Goal: Navigation & Orientation: Understand site structure

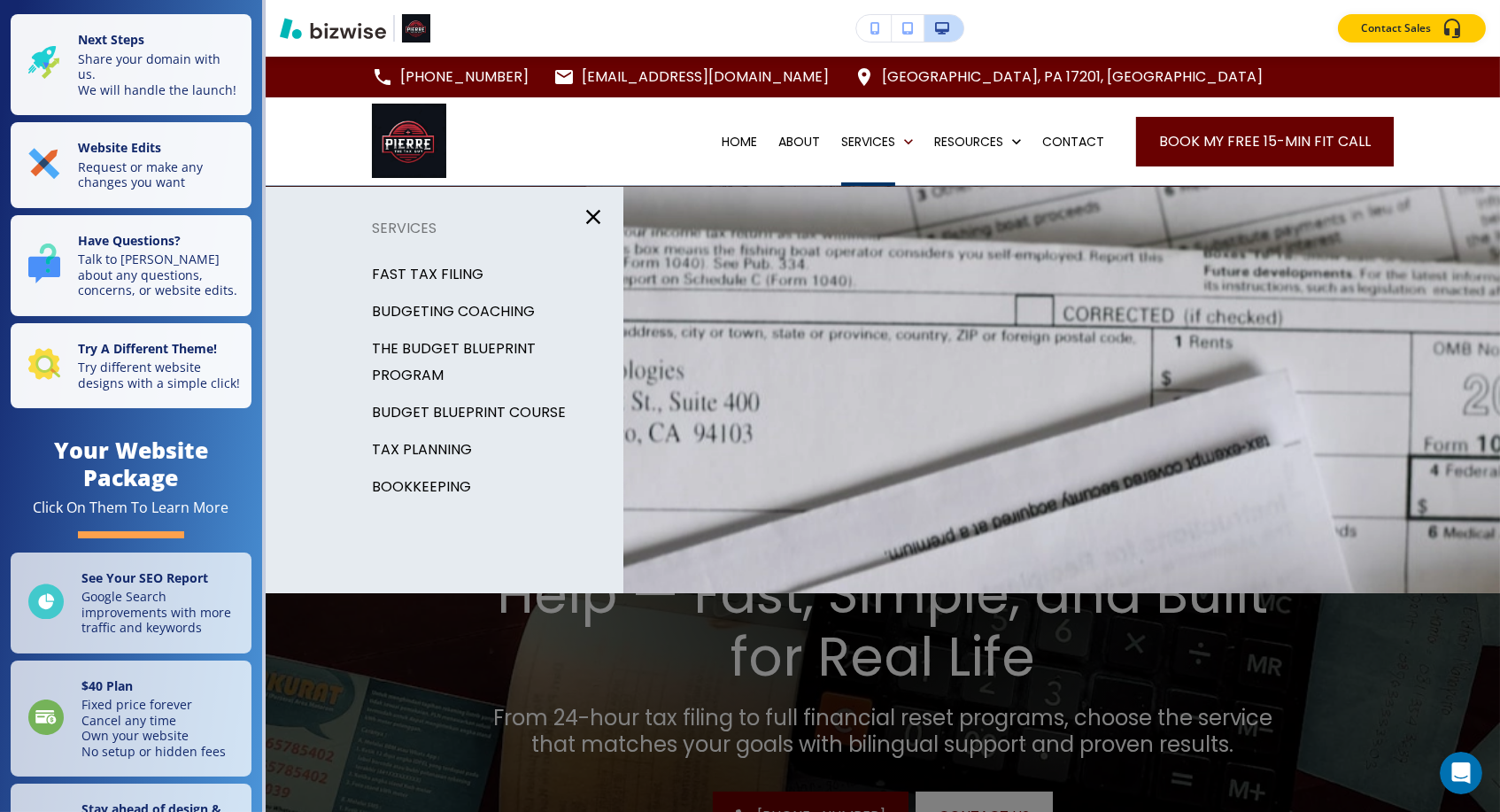
click at [594, 221] on icon "button" at bounding box center [594, 217] width 25 height 25
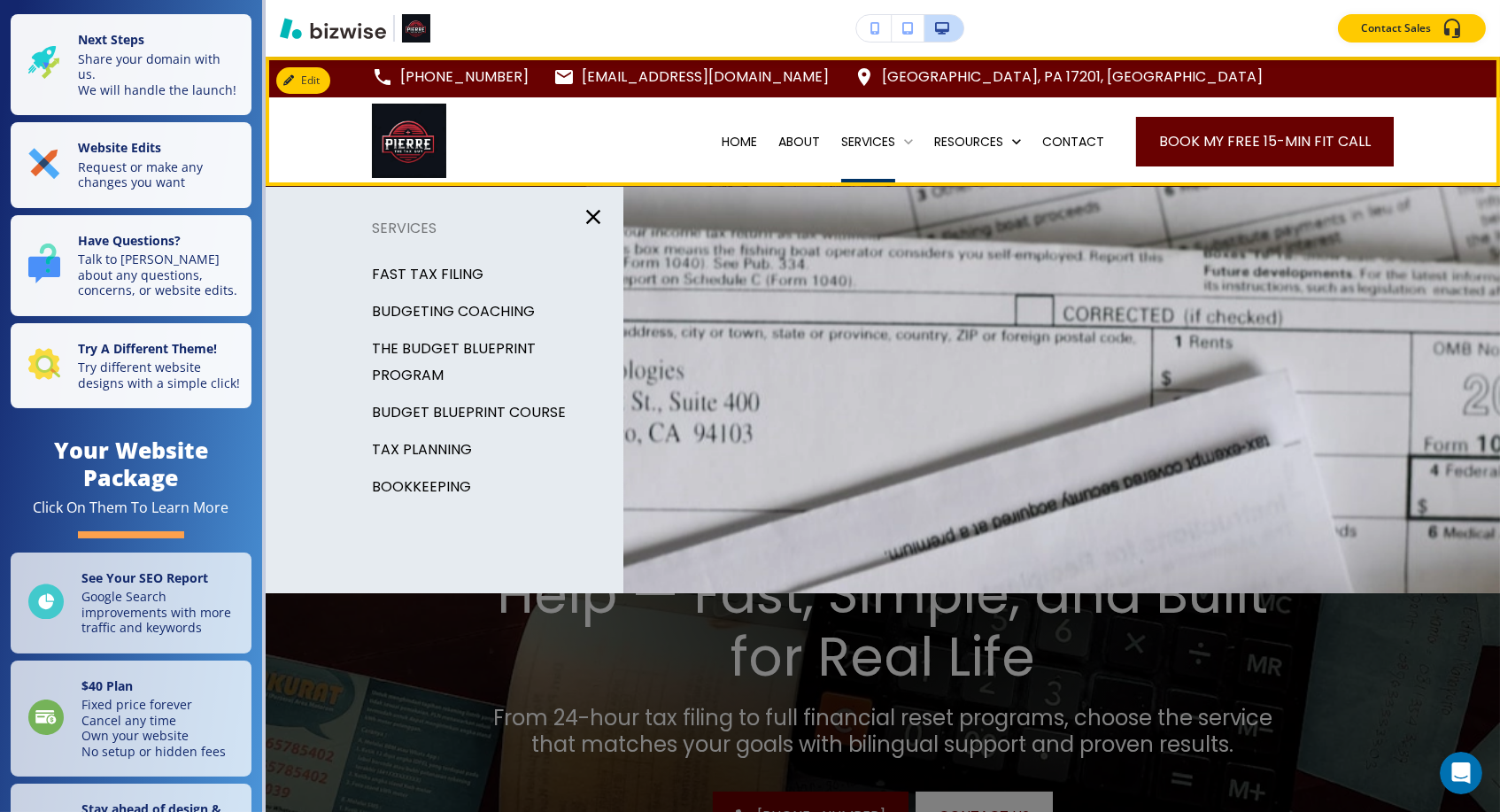
click at [859, 136] on p "SERVICES" at bounding box center [868, 141] width 54 height 18
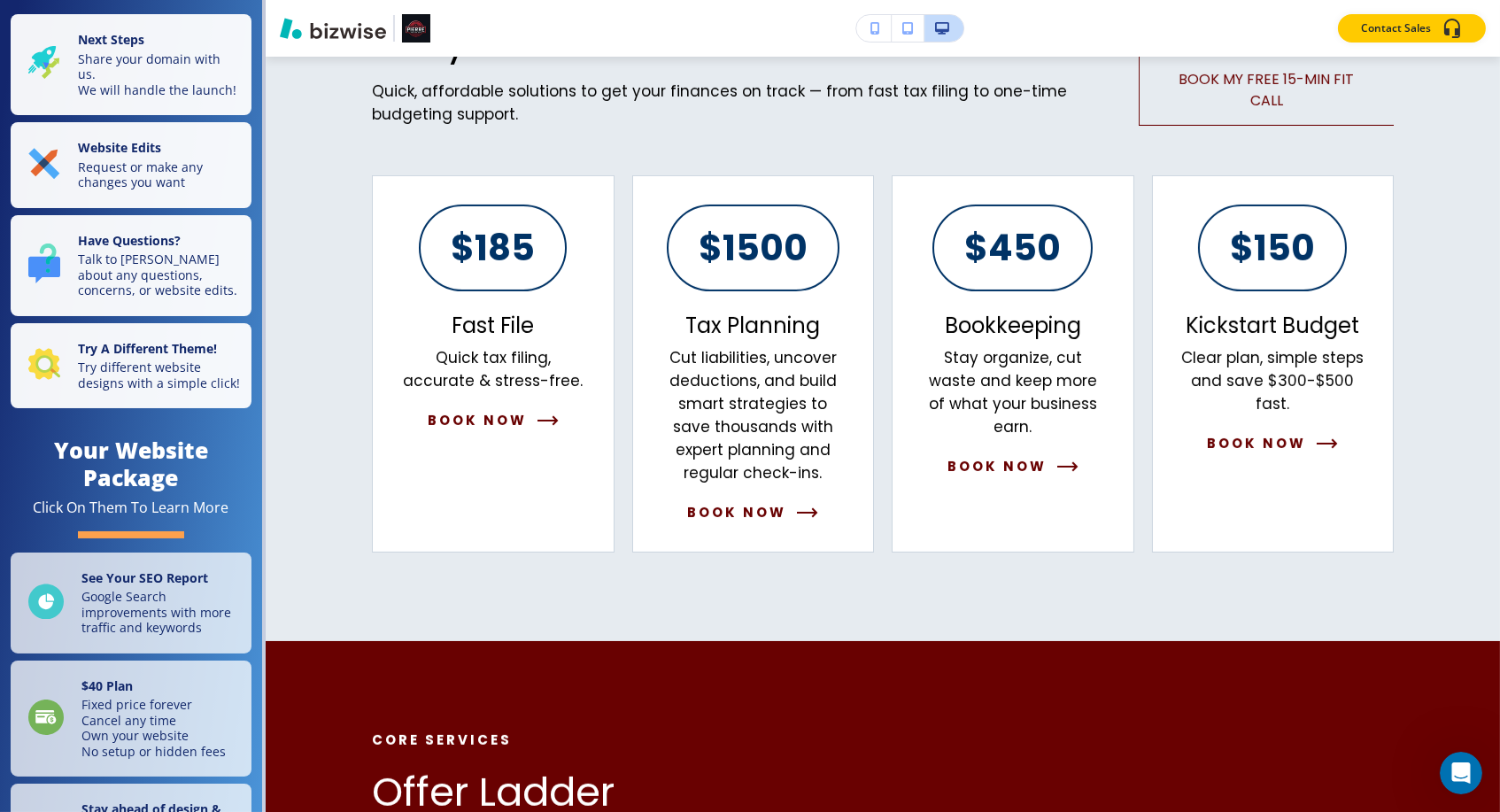
scroll to position [1064, 0]
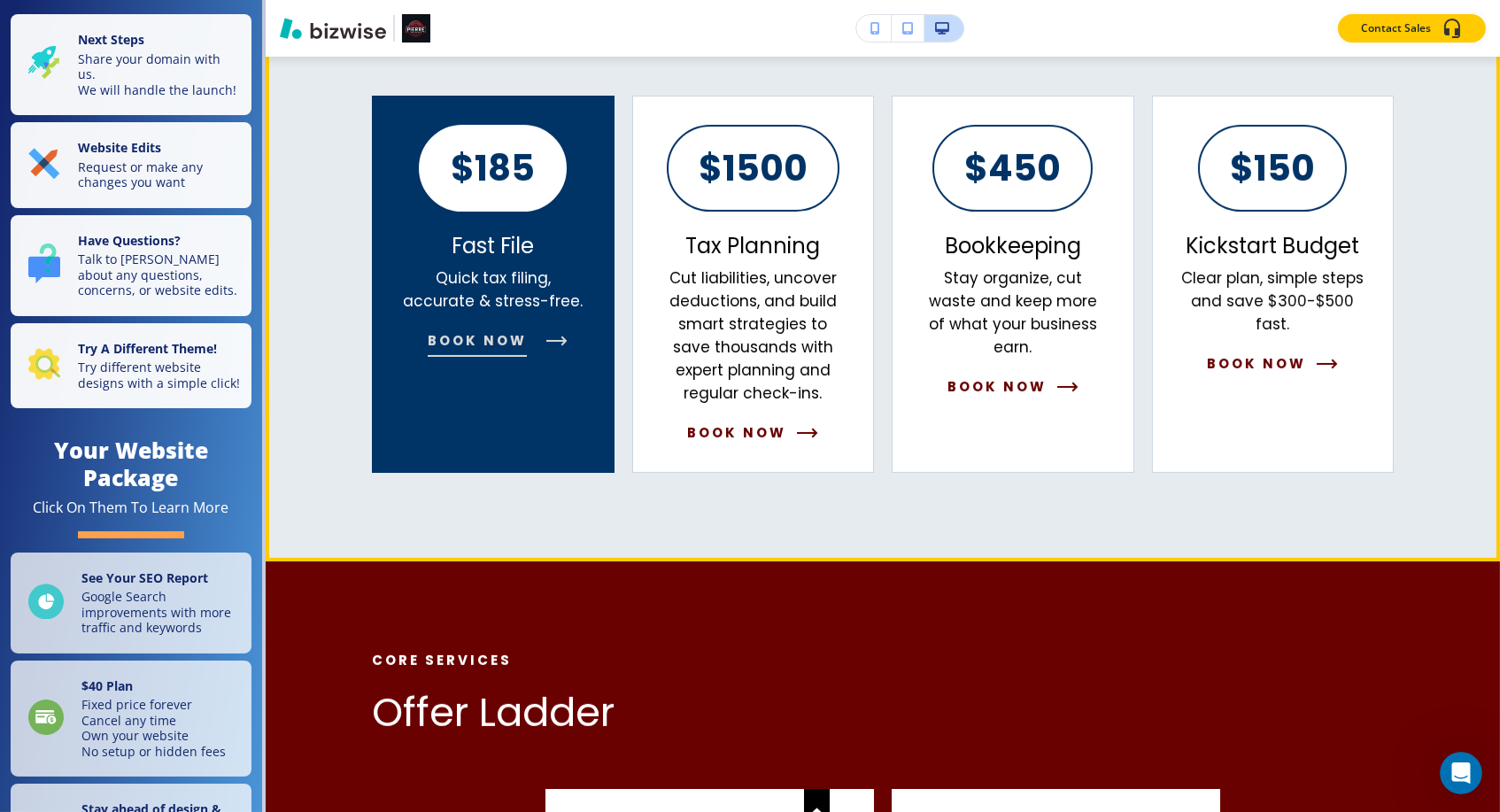
click at [540, 334] on button "Book Now" at bounding box center [492, 341] width 131 height 21
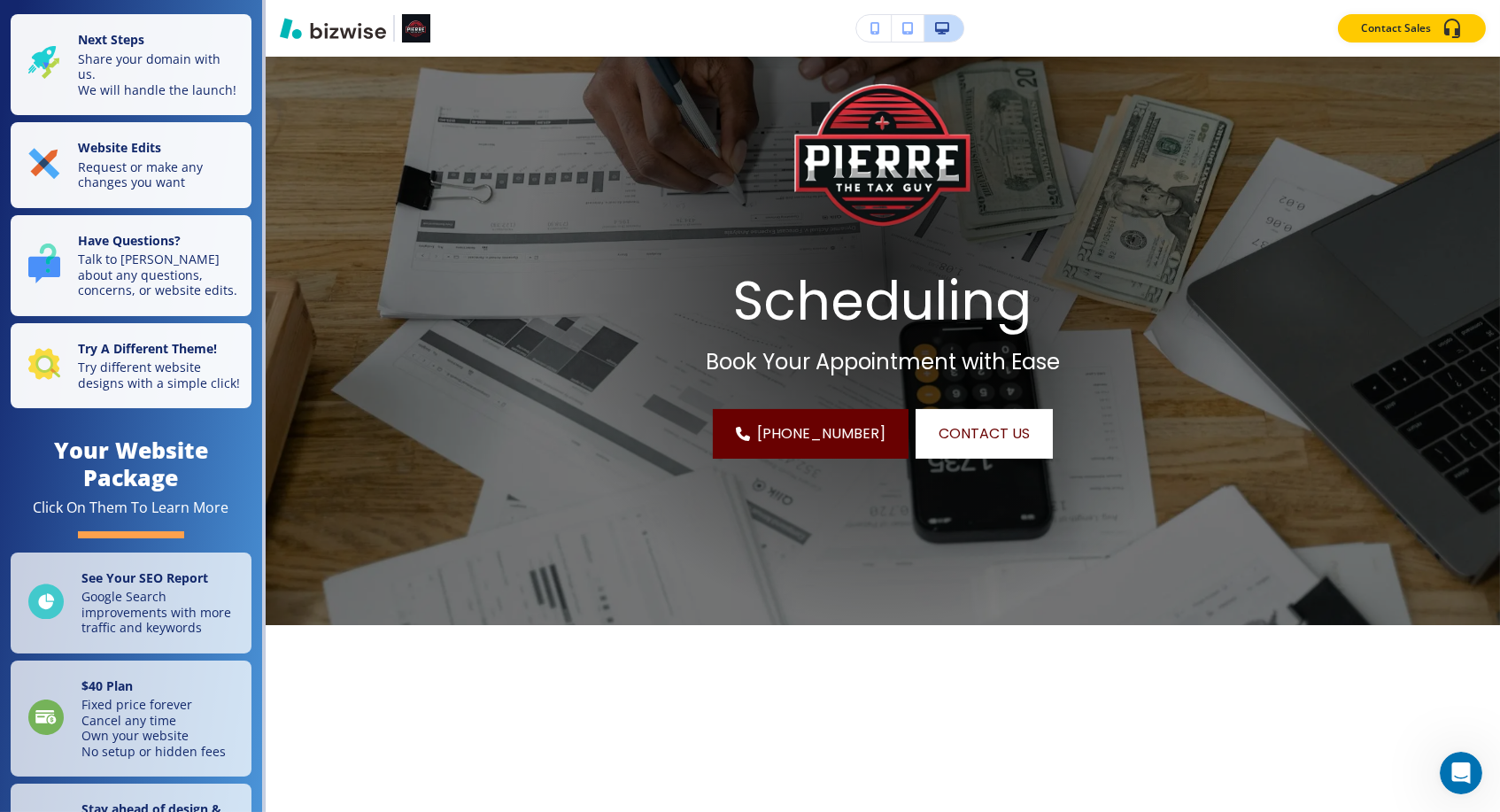
scroll to position [0, 0]
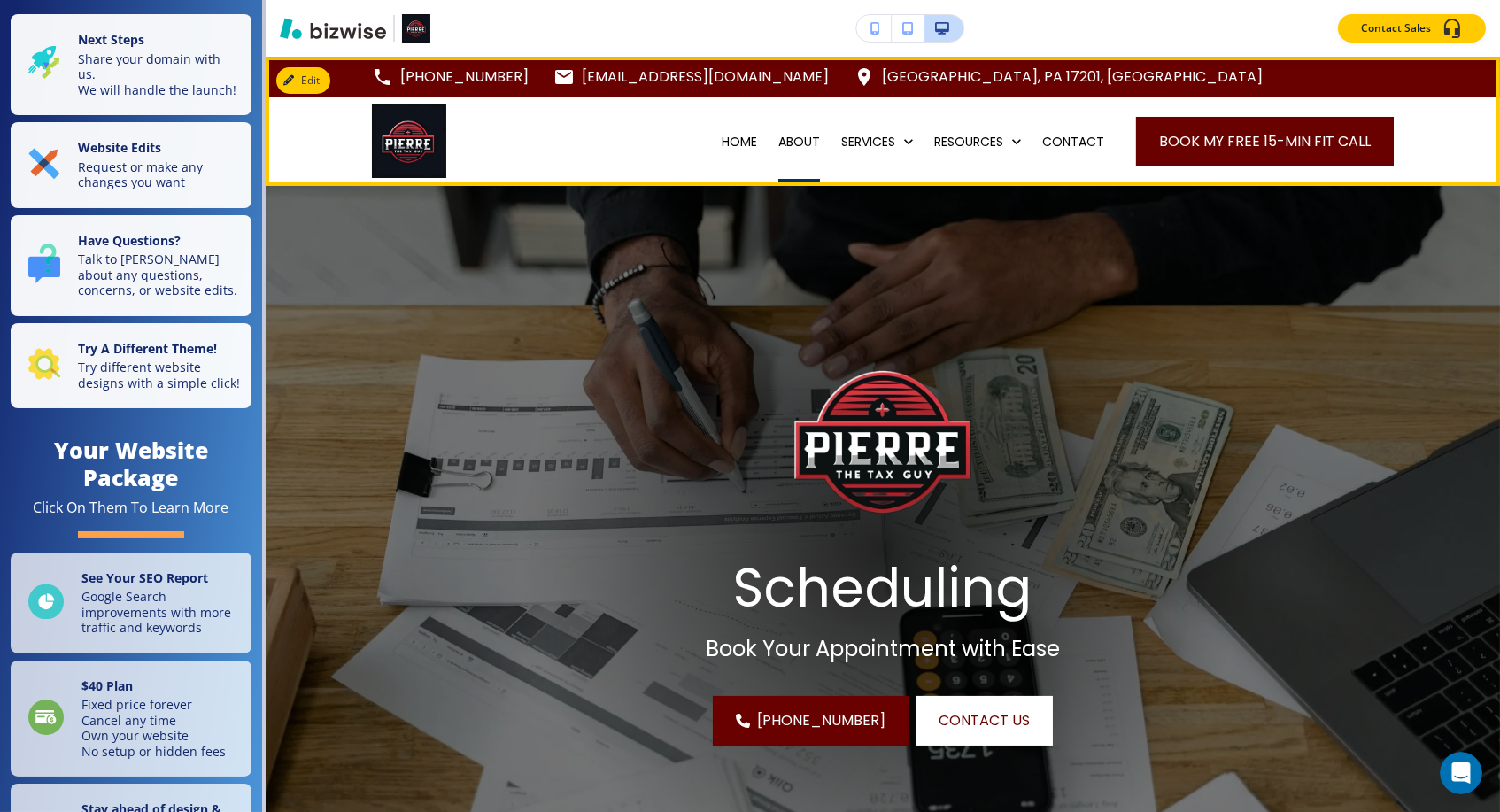
click at [779, 143] on p "ABOUT" at bounding box center [800, 141] width 42 height 18
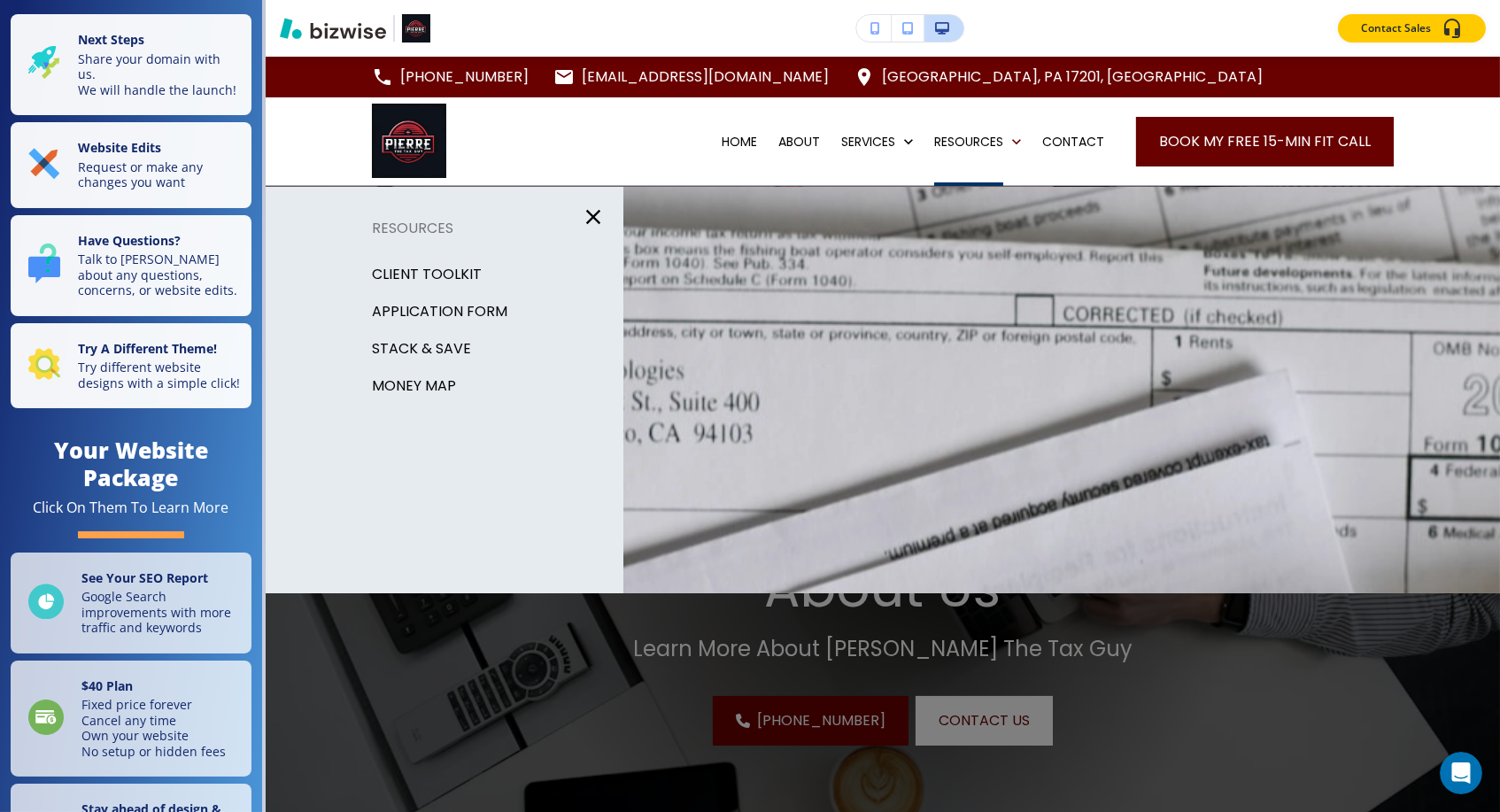
click at [439, 274] on p "Client Toolkit" at bounding box center [427, 275] width 110 height 27
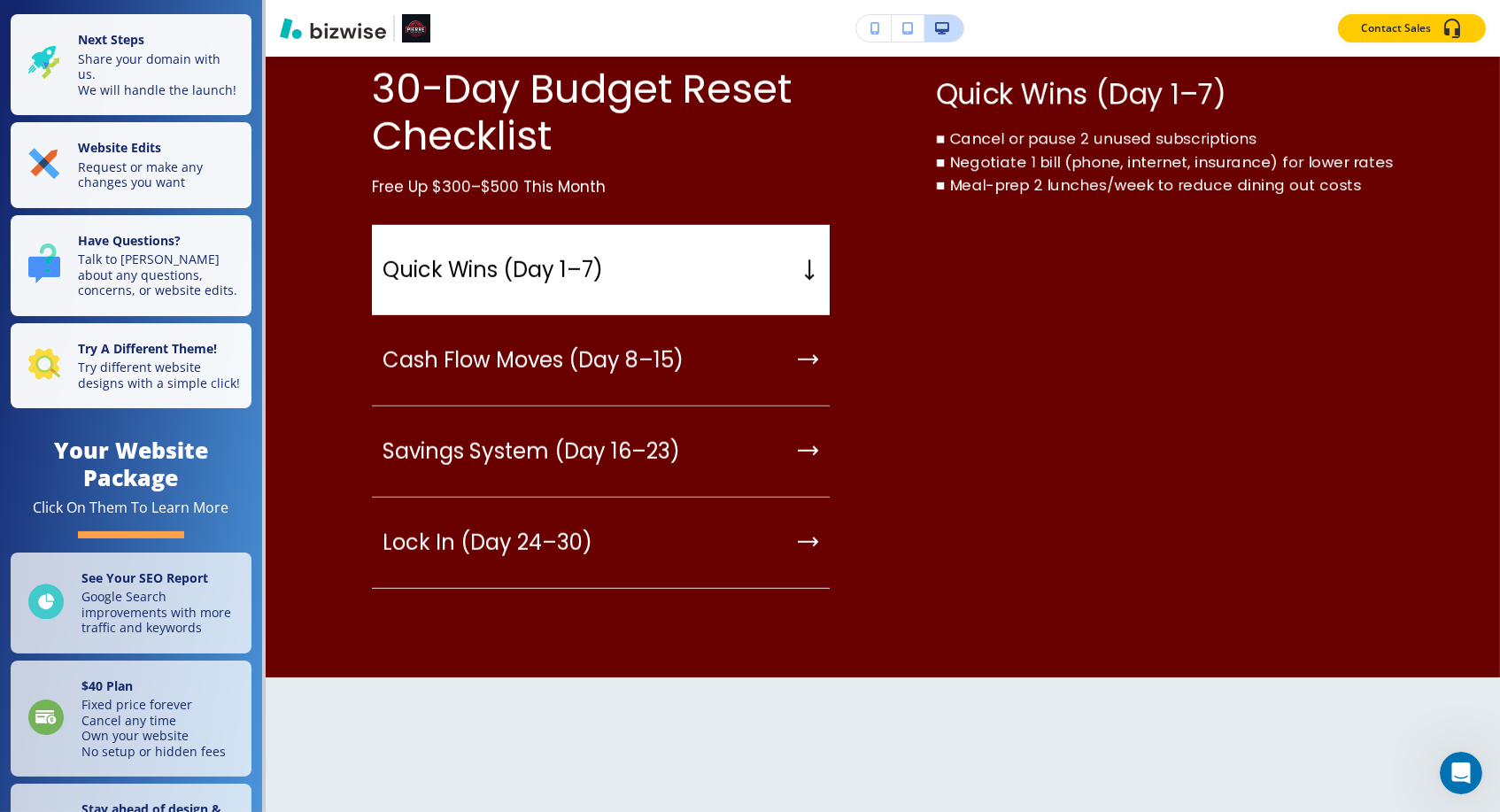
scroll to position [2866, 0]
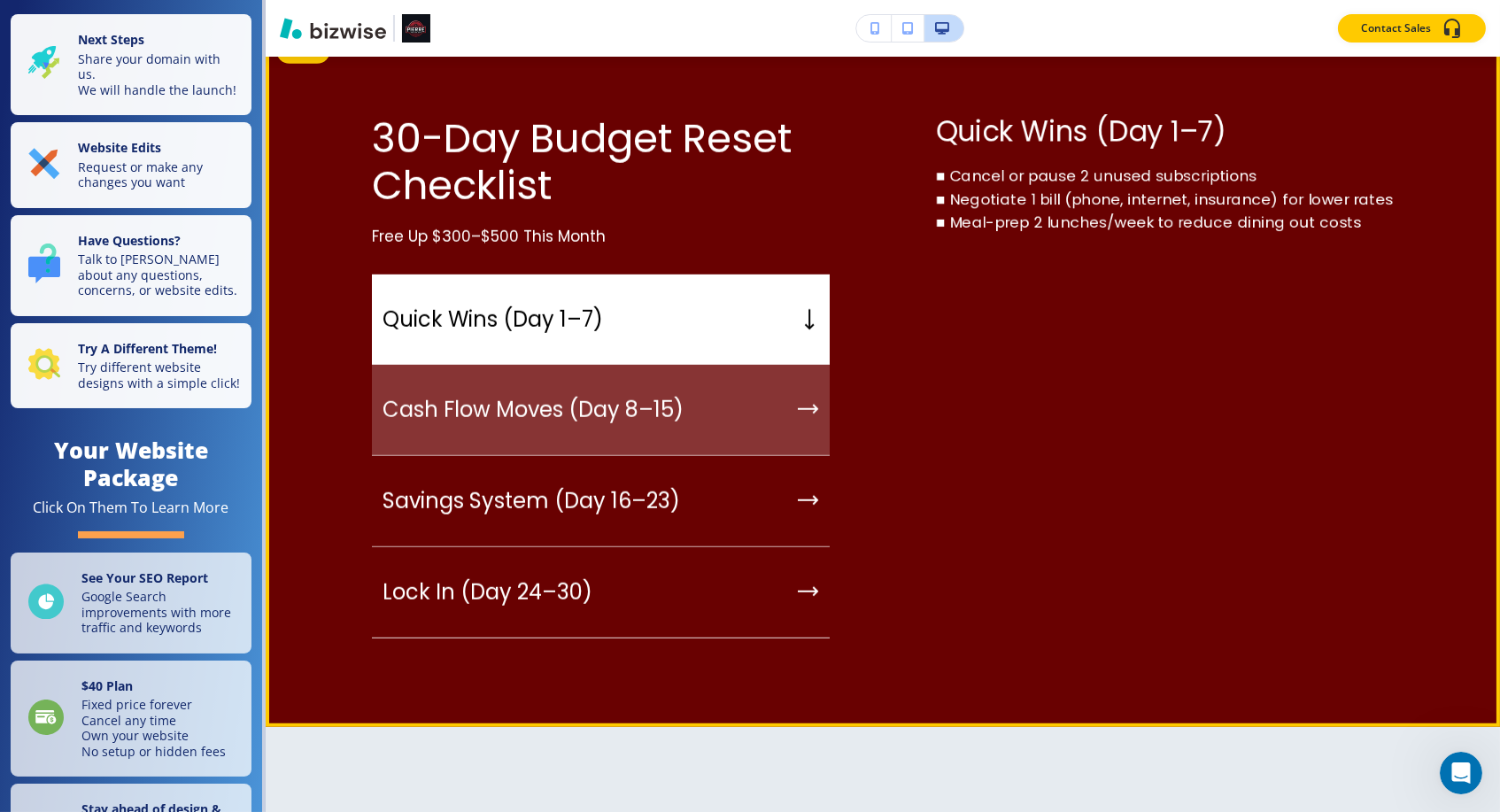
click at [787, 428] on div "Cash Flow Moves (Day 8–15)" at bounding box center [601, 410] width 458 height 92
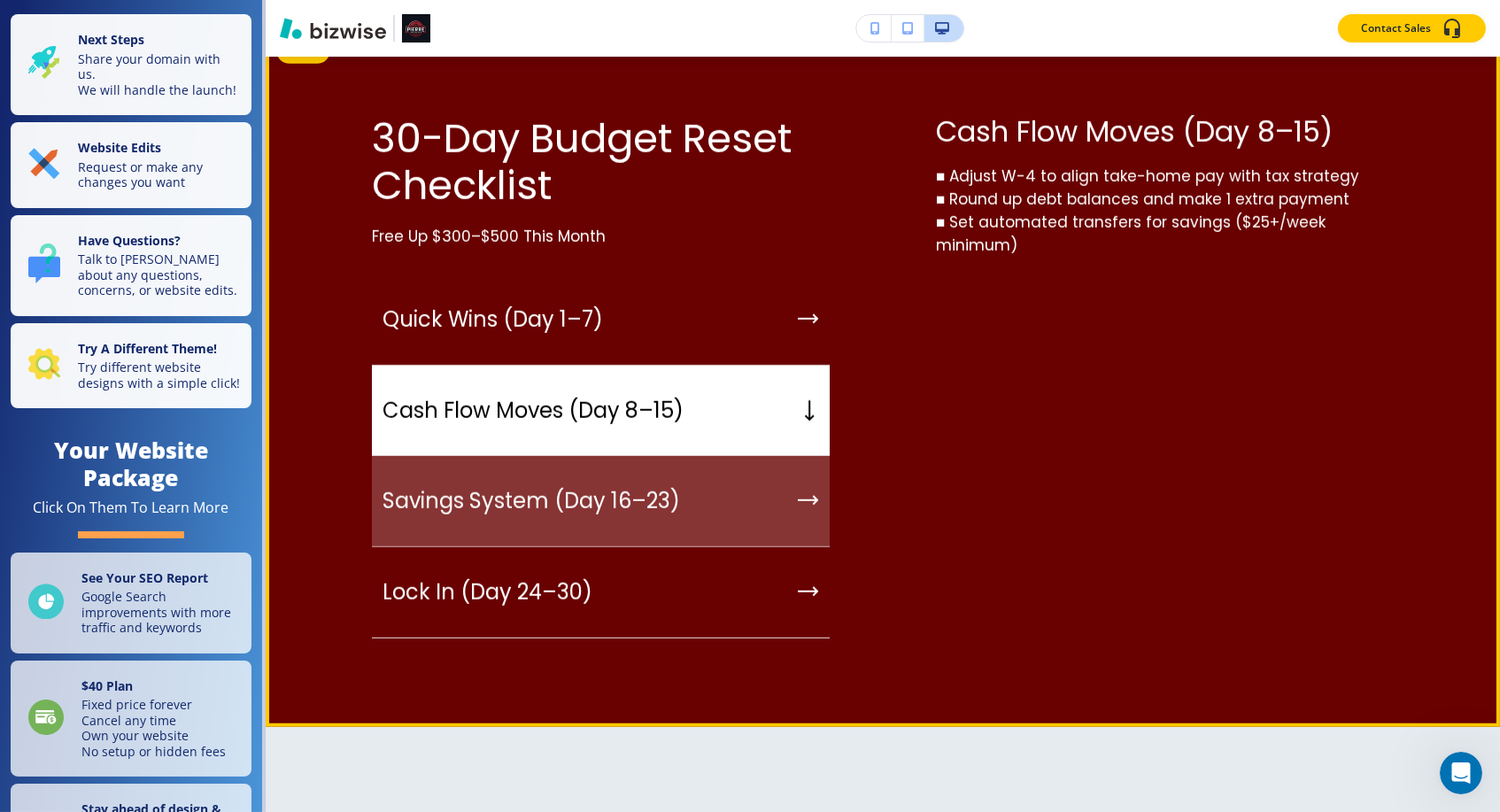
click at [760, 529] on div "Savings System (Day 16–23)" at bounding box center [601, 502] width 458 height 92
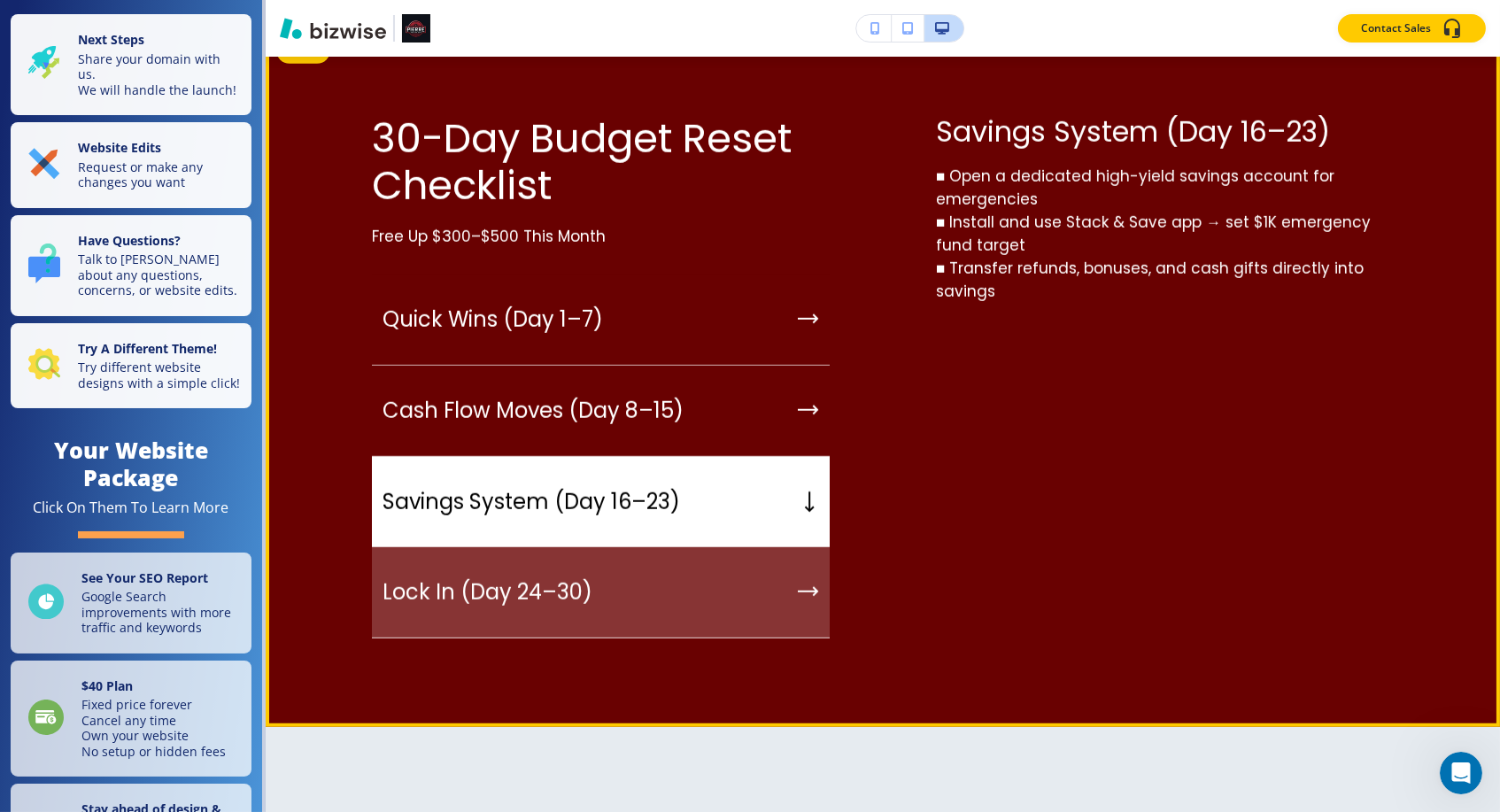
click at [757, 612] on div "Lock In (Day 24–30)" at bounding box center [601, 593] width 458 height 92
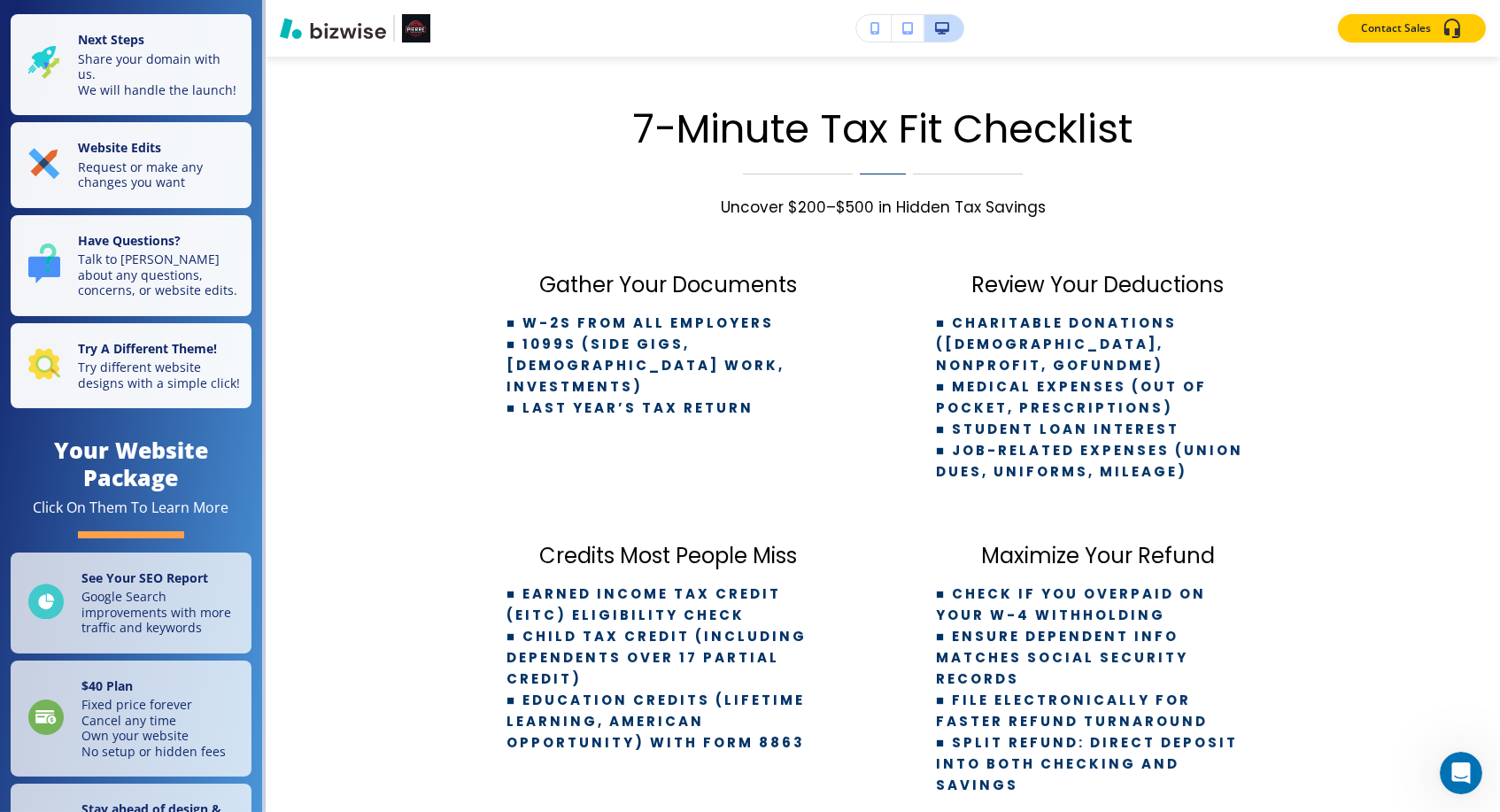
scroll to position [0, 0]
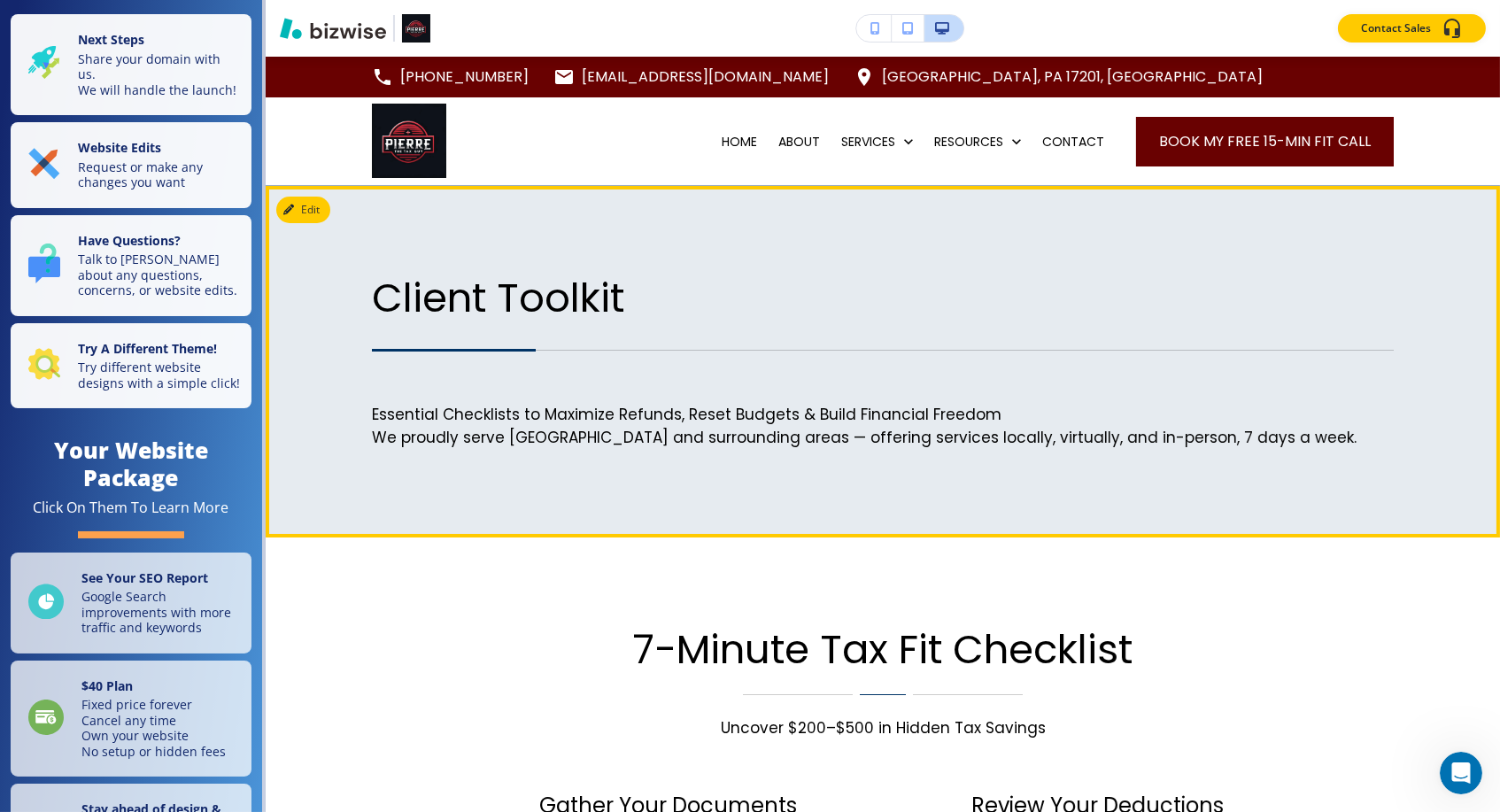
click at [636, 347] on div "Client Toolkit Essential Checklists to Maximize Refunds, Reset Budgets & Build …" at bounding box center [883, 362] width 1022 height 175
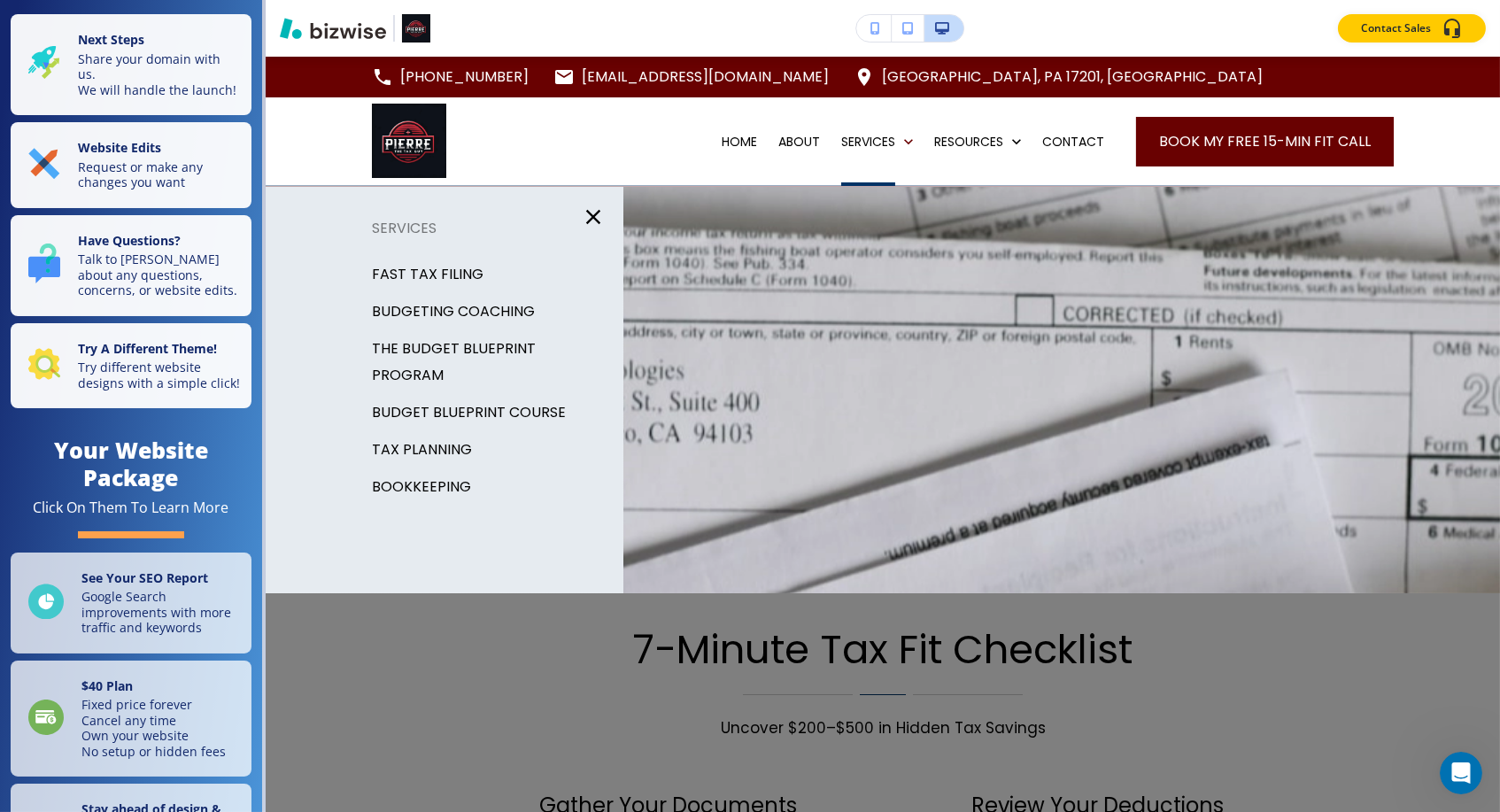
click at [446, 273] on p "FAST TAX FILING" at bounding box center [427, 275] width 112 height 27
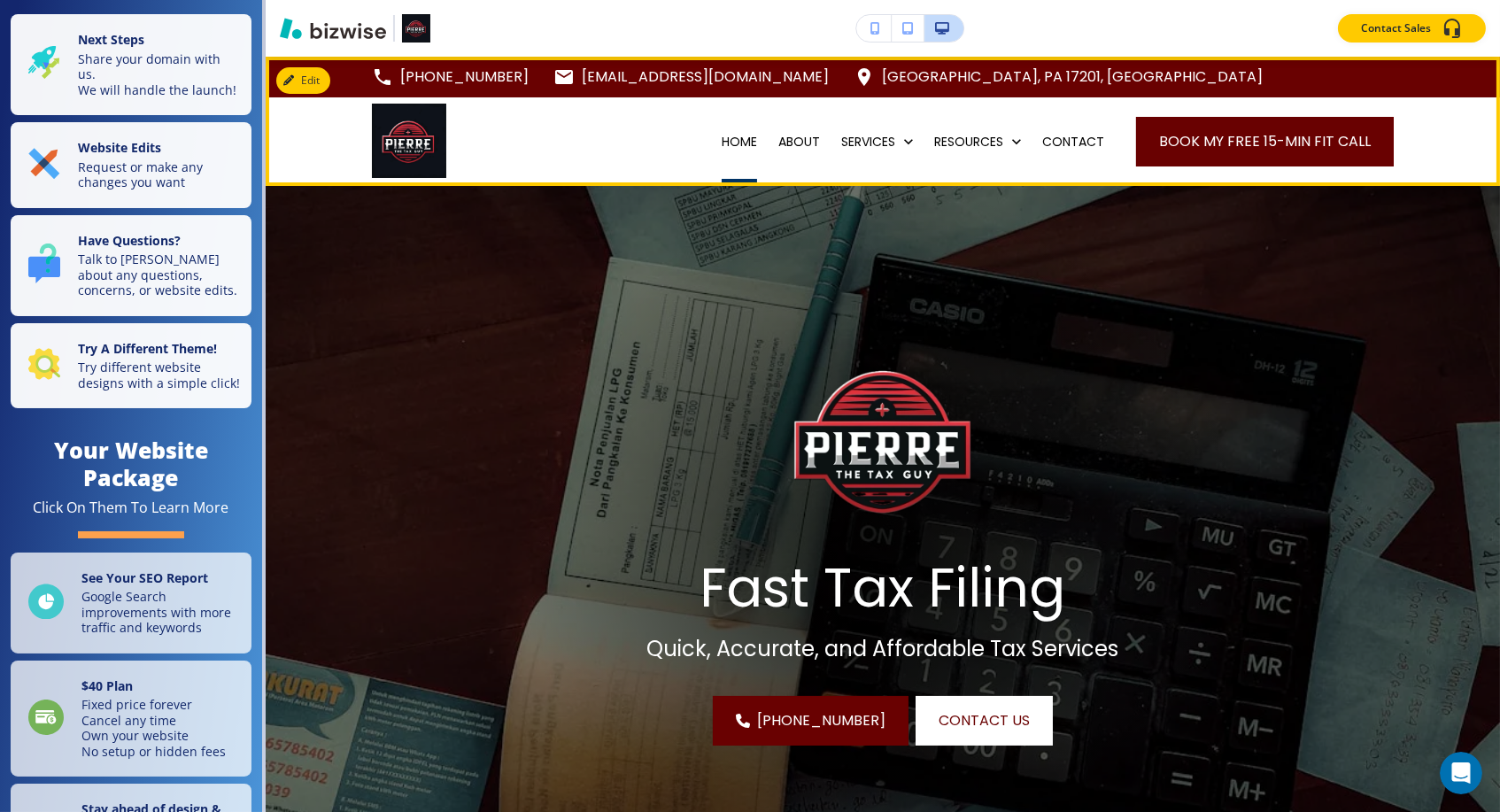
click at [735, 143] on p "HOME" at bounding box center [740, 141] width 35 height 18
